Goal: Task Accomplishment & Management: Manage account settings

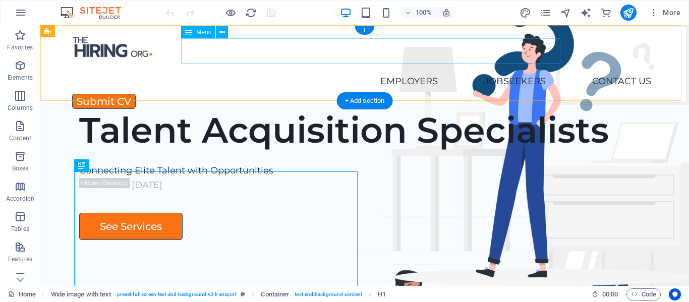
click at [274, 69] on nav "Home Employers Executive Search Permanent Recruitment Temp and Contract Recruit…" at bounding box center [364, 81] width 589 height 25
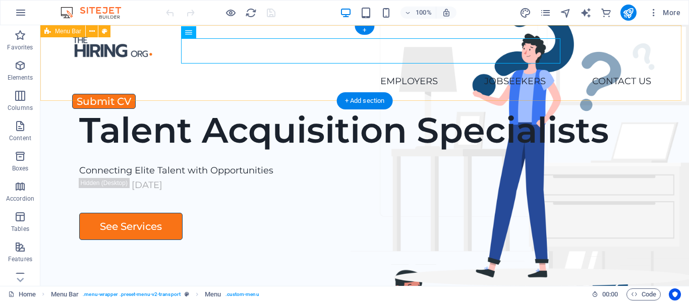
click at [563, 52] on div "Home Employers Executive Search Permanent Recruitment Temp and Contract Recruit…" at bounding box center [364, 63] width 648 height 76
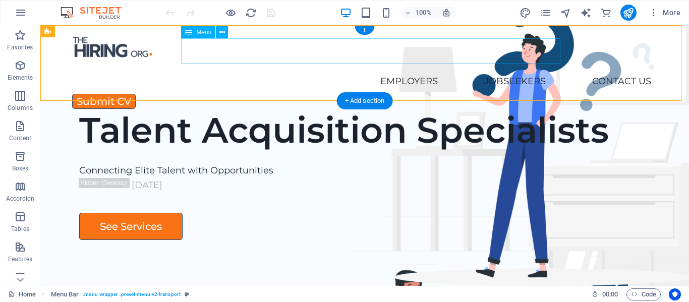
click at [217, 69] on nav "Home Employers Executive Search Permanent Recruitment Temp and Contract Recruit…" at bounding box center [364, 81] width 589 height 25
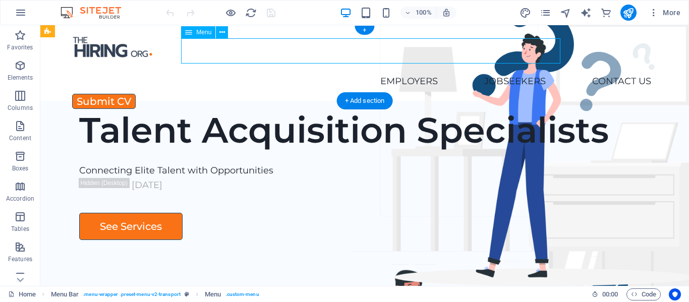
click at [217, 69] on nav "Home Employers Executive Search Permanent Recruitment Temp and Contract Recruit…" at bounding box center [364, 81] width 589 height 25
select select
select select "5"
select select
select select "9"
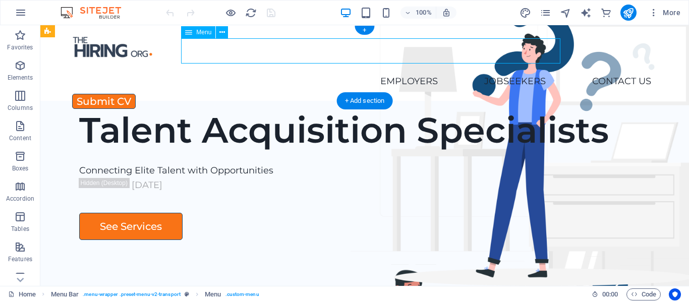
select select
select select "8"
select select
select select "6"
select select
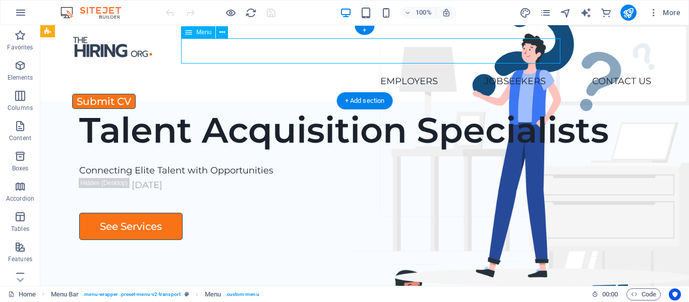
select select "7"
select select
select select "10"
select select
select select "11"
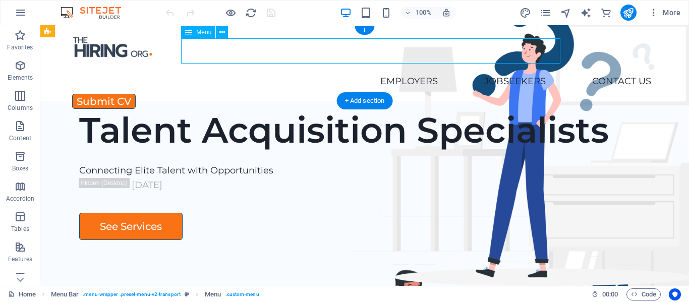
select select
select select "12"
select select
select select "13"
select select
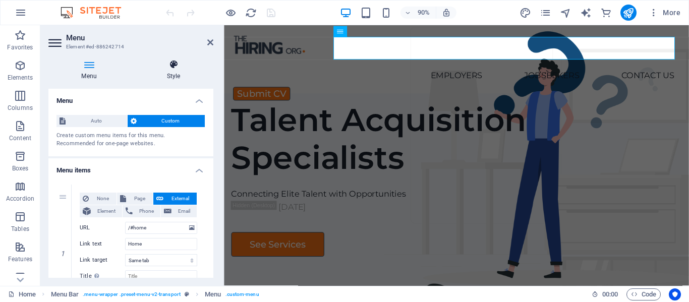
click at [174, 70] on h4 "Style" at bounding box center [174, 69] width 80 height 21
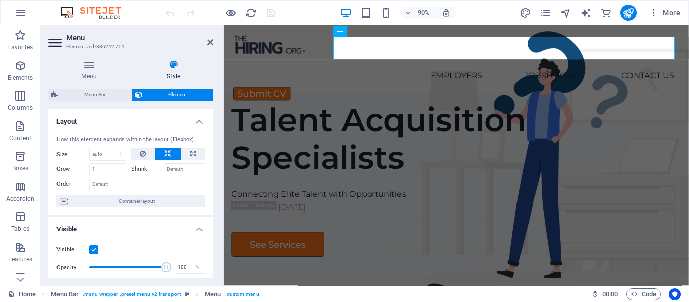
scroll to position [50, 0]
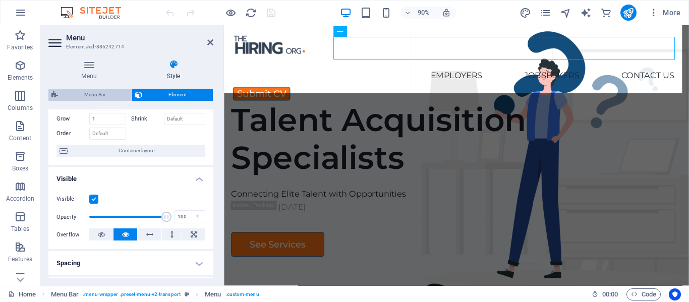
click at [94, 92] on span "Menu Bar" at bounding box center [95, 95] width 68 height 12
select select "rem"
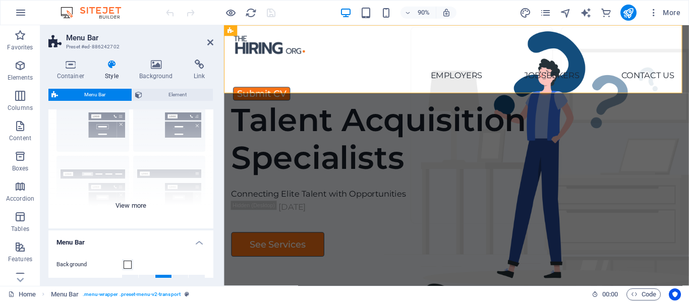
click at [137, 209] on div "Border Centered Default Fixed Loki Trigger Wide XXL" at bounding box center [130, 152] width 165 height 151
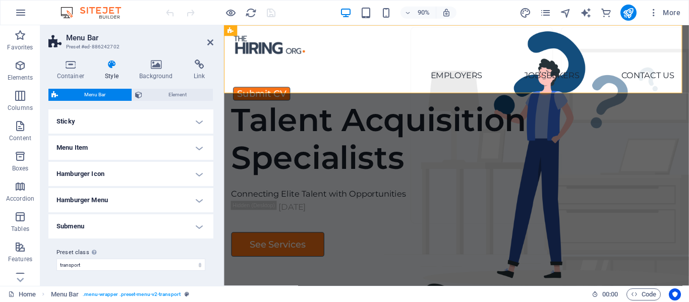
scroll to position [420, 0]
click at [147, 200] on h4 "Hamburger Menu" at bounding box center [130, 199] width 165 height 24
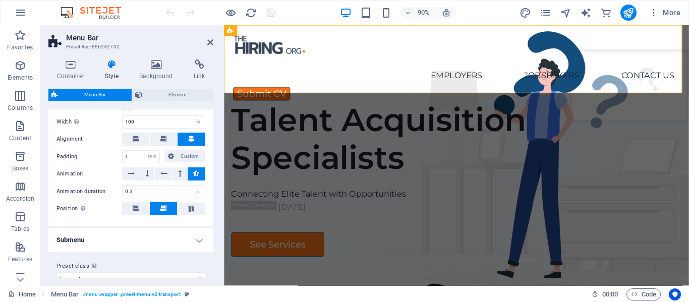
scroll to position [571, 0]
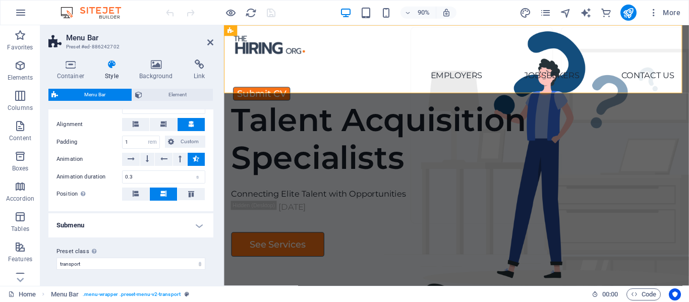
click at [142, 221] on h4 "Submenu" at bounding box center [130, 225] width 165 height 24
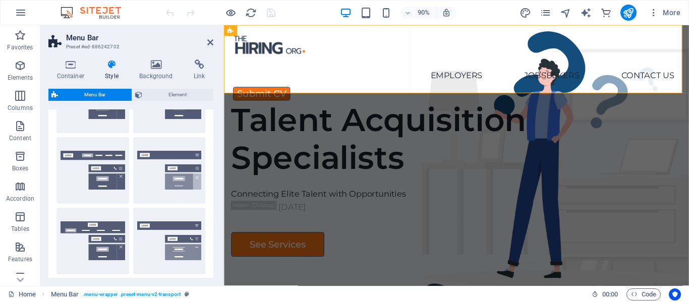
scroll to position [16, 0]
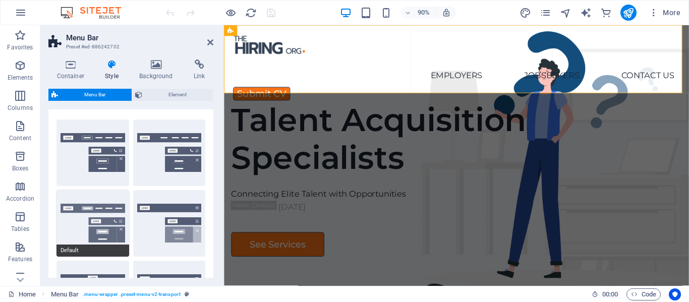
click at [63, 218] on button "Default" at bounding box center [92, 223] width 73 height 67
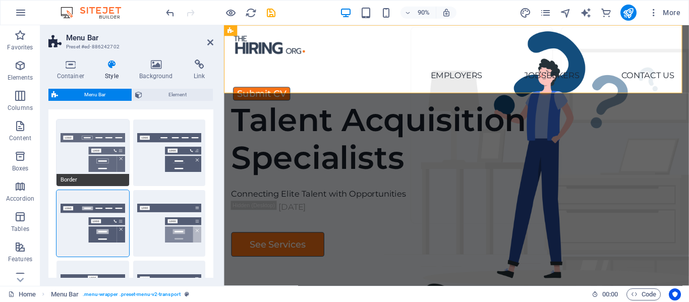
click at [88, 159] on button "Border" at bounding box center [92, 153] width 73 height 67
select select "DISABLED_OPTION_VALUE"
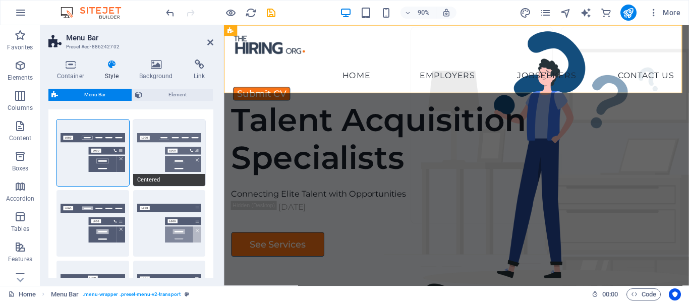
click at [162, 144] on button "Centered" at bounding box center [169, 153] width 73 height 67
type input "100"
select select "%"
type input "0.5"
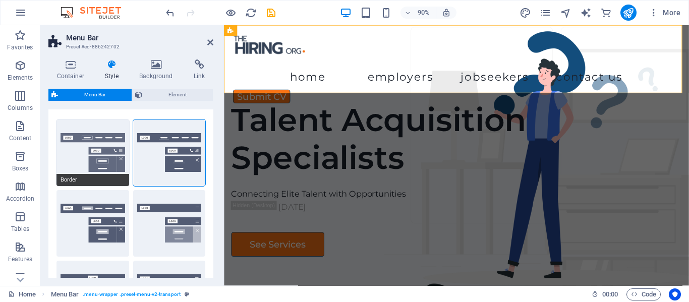
click at [100, 149] on button "Border" at bounding box center [92, 153] width 73 height 67
select select "DISABLED_OPTION_VALUE"
type input "0.3"
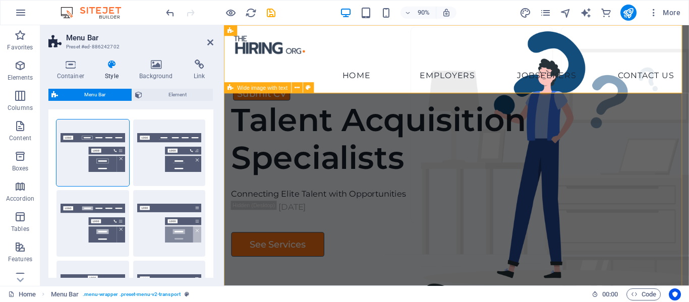
click at [269, 90] on span "Wide image with text" at bounding box center [262, 88] width 50 height 6
select select "px"
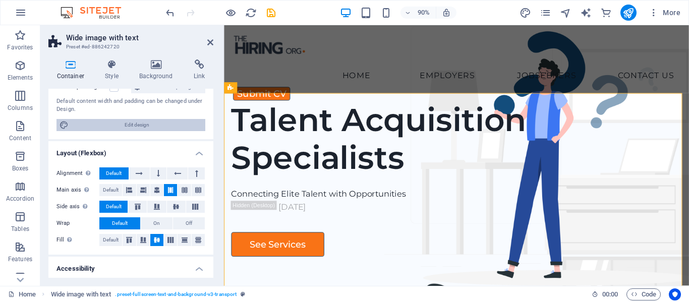
scroll to position [101, 0]
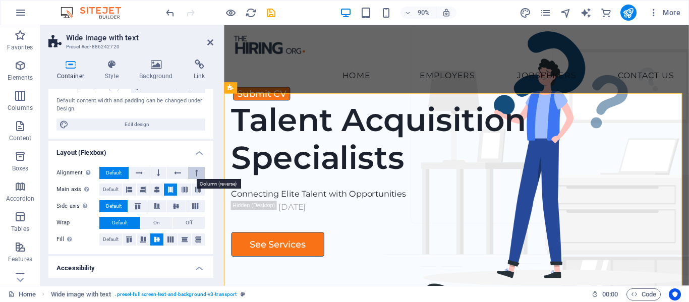
click at [192, 172] on button at bounding box center [196, 173] width 17 height 12
click at [160, 172] on button at bounding box center [158, 173] width 17 height 12
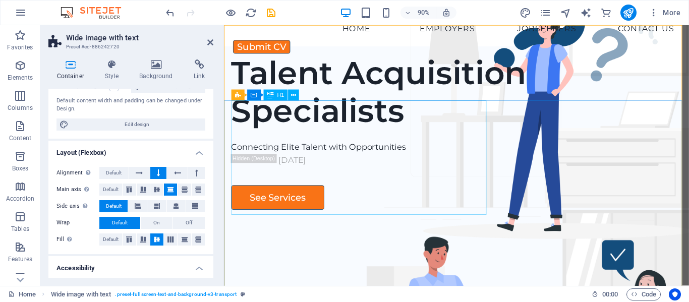
scroll to position [0, 0]
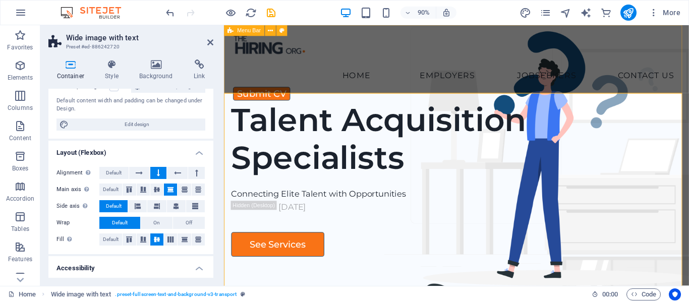
click at [368, 73] on div "Home Employers Executive Search Permanent Recruitment Temp and Contract Recruit…" at bounding box center [482, 63] width 516 height 76
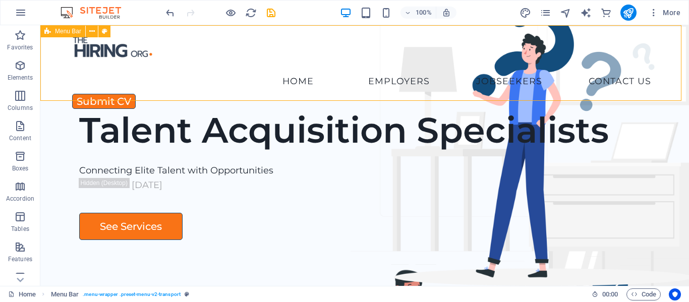
click at [215, 84] on div "Home Employers Executive Search Permanent Recruitment Temp and Contract Recruit…" at bounding box center [364, 63] width 648 height 76
select select "rem"
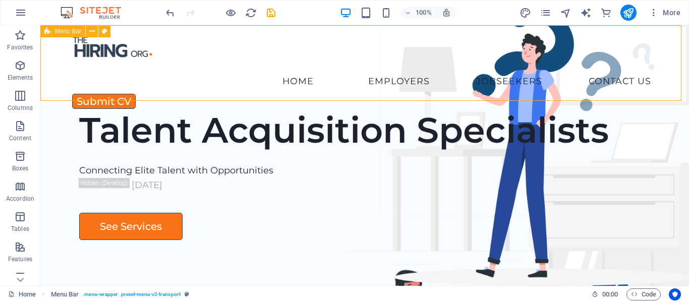
select select "px"
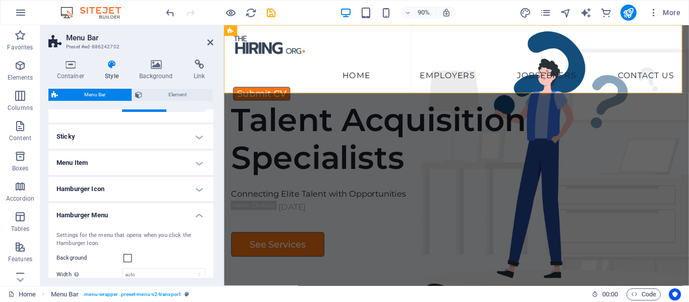
scroll to position [303, 0]
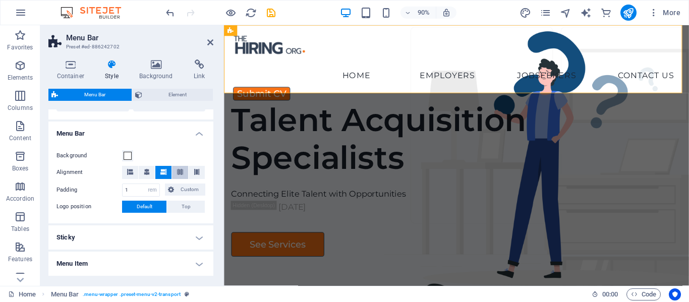
click at [177, 170] on icon at bounding box center [180, 172] width 6 height 6
click at [194, 173] on icon at bounding box center [197, 172] width 6 height 6
click at [152, 174] on button at bounding box center [147, 172] width 16 height 13
click at [129, 172] on icon at bounding box center [130, 172] width 6 height 6
click at [163, 169] on icon at bounding box center [163, 172] width 6 height 6
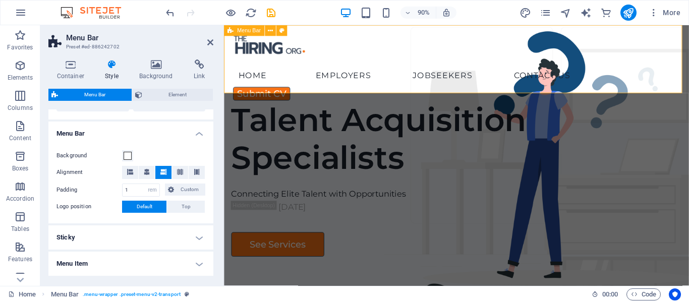
click at [377, 89] on div "Home Employers Executive Search Permanent Recruitment Temp and Contract Recruit…" at bounding box center [482, 63] width 516 height 76
click at [78, 70] on h4 "Container" at bounding box center [72, 69] width 48 height 21
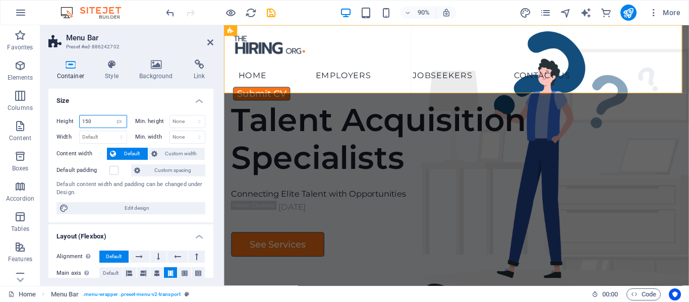
click at [97, 122] on input "150" at bounding box center [103, 121] width 47 height 12
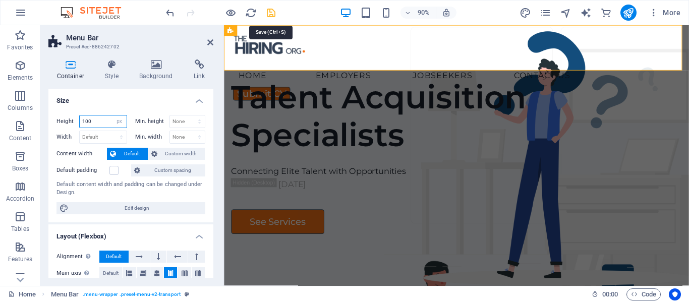
type input "100"
click at [272, 13] on icon "save" at bounding box center [271, 13] width 12 height 12
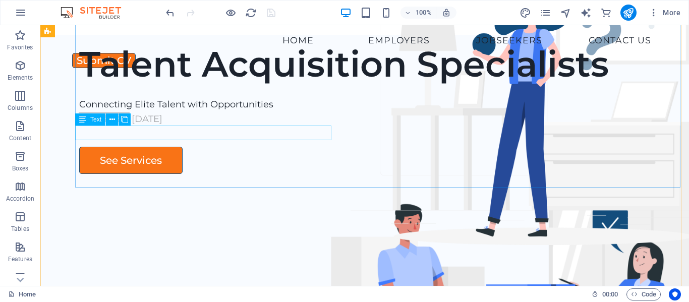
scroll to position [0, 0]
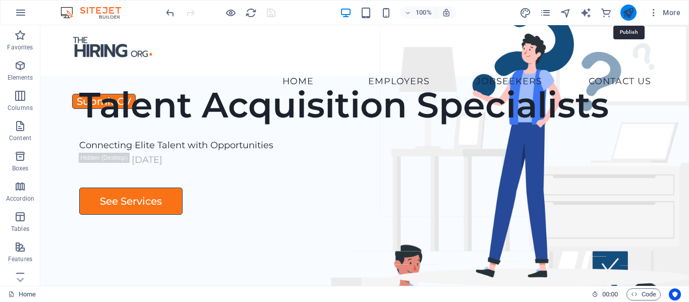
click at [624, 13] on icon "publish" at bounding box center [628, 13] width 12 height 12
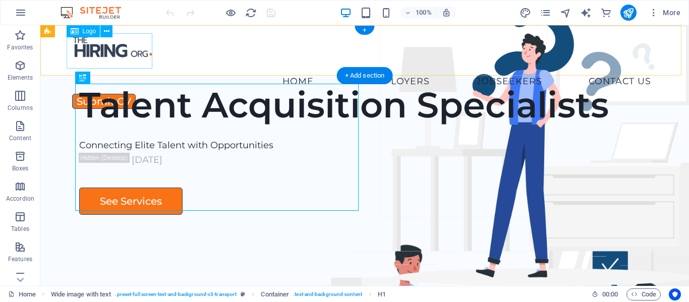
click at [85, 53] on div at bounding box center [364, 50] width 589 height 35
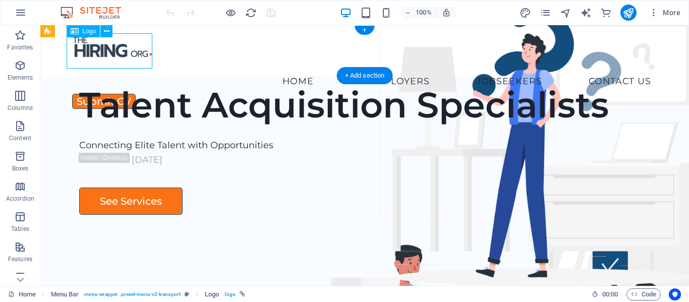
drag, startPoint x: 85, startPoint y: 52, endPoint x: 148, endPoint y: 55, distance: 62.6
click at [148, 55] on div at bounding box center [364, 50] width 589 height 35
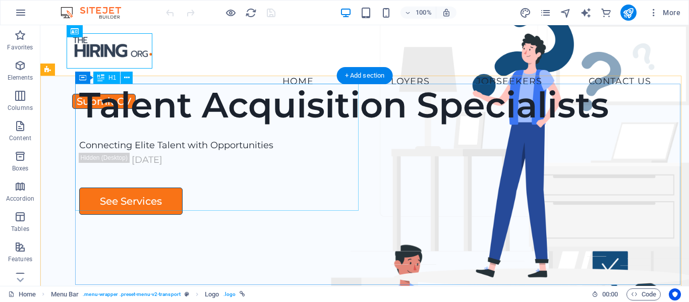
click at [87, 126] on div "Talent Acquisition Specialists" at bounding box center [377, 105] width 597 height 42
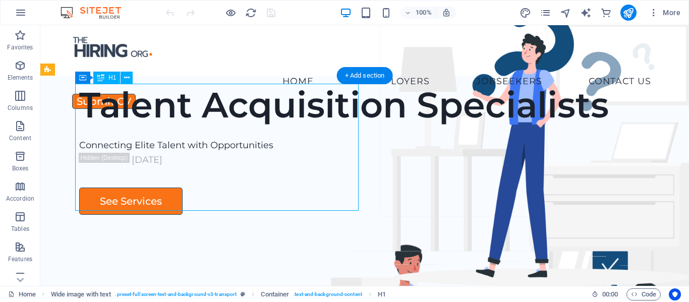
drag, startPoint x: 96, startPoint y: 118, endPoint x: 84, endPoint y: 118, distance: 12.6
click at [84, 118] on div "Talent Acquisition Specialists" at bounding box center [377, 105] width 597 height 42
drag, startPoint x: 97, startPoint y: 123, endPoint x: 77, endPoint y: 124, distance: 20.2
click at [79, 124] on div "Talent Acquisition Specialists" at bounding box center [377, 105] width 597 height 42
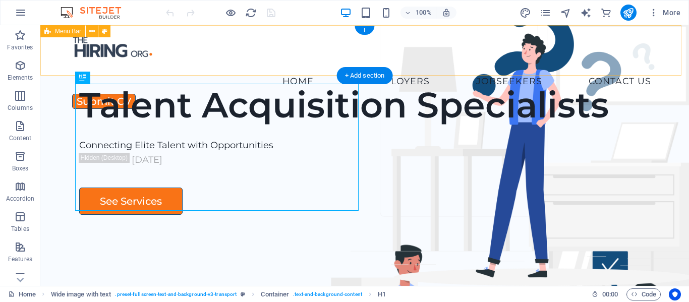
click at [172, 62] on div "Home Employers Executive Search Permanent Recruitment Temp and Contract Recruit…" at bounding box center [364, 50] width 648 height 50
click at [172, 62] on div "Drag here to replace the existing content. Press “Ctrl” if you want to create a…" at bounding box center [364, 155] width 648 height 261
select select "px"
select select "header"
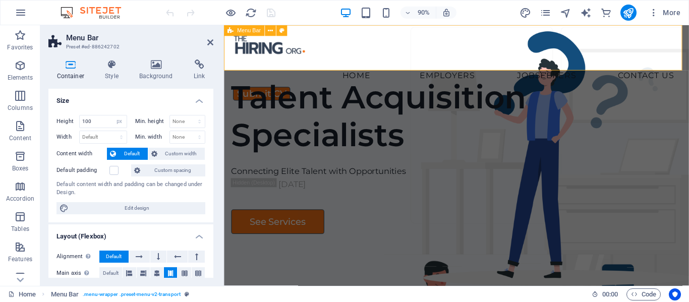
click at [328, 65] on div "Home Employers Executive Search Permanent Recruitment Temp and Contract Recruit…" at bounding box center [482, 50] width 516 height 50
click at [110, 75] on h4 "Style" at bounding box center [114, 69] width 34 height 21
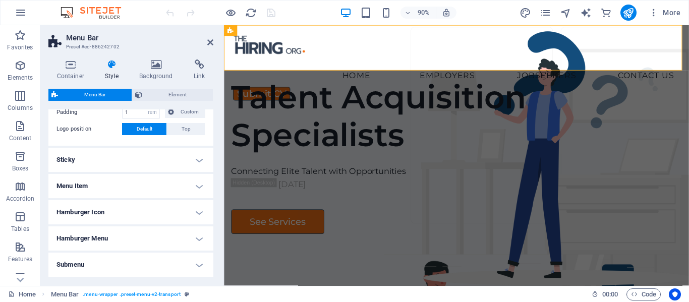
scroll to position [252, 0]
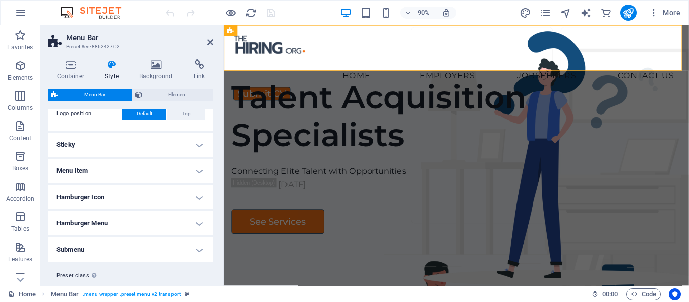
click at [199, 142] on h4 "Sticky" at bounding box center [130, 145] width 165 height 24
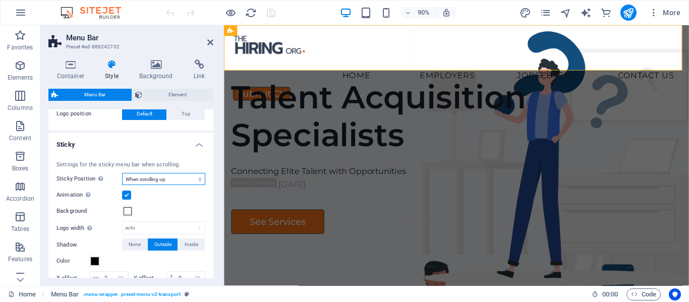
click at [158, 178] on select "Off Instant After menu After banner When scrolling up" at bounding box center [163, 179] width 83 height 12
select select "sticky_menu"
click at [122, 173] on select "Off Instant After menu After banner When scrolling up" at bounding box center [163, 179] width 83 height 12
click at [268, 17] on icon "save" at bounding box center [271, 13] width 12 height 12
